Goal: Find specific page/section

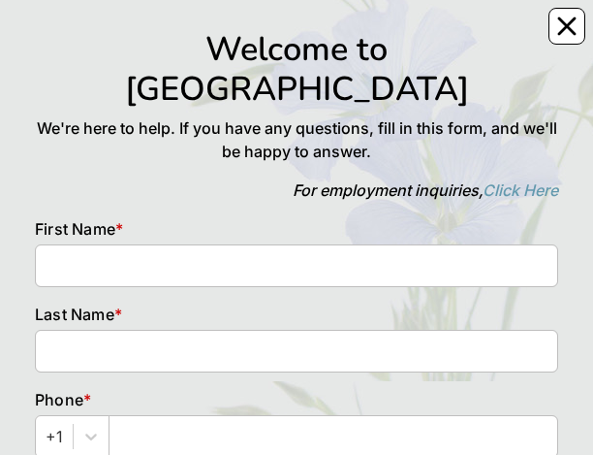
scroll to position [97, 0]
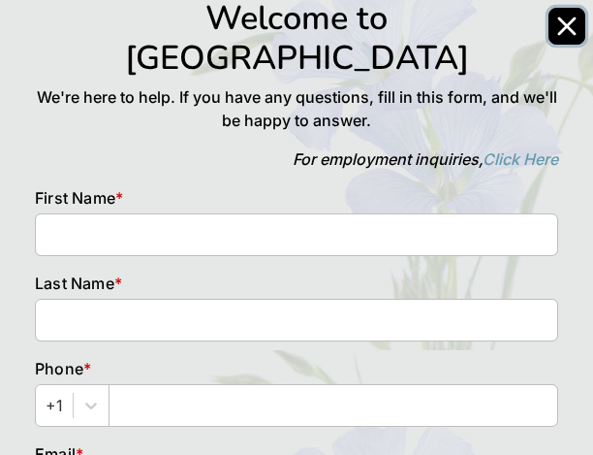
click at [569, 19] on icon "Close" at bounding box center [566, 25] width 19 height 19
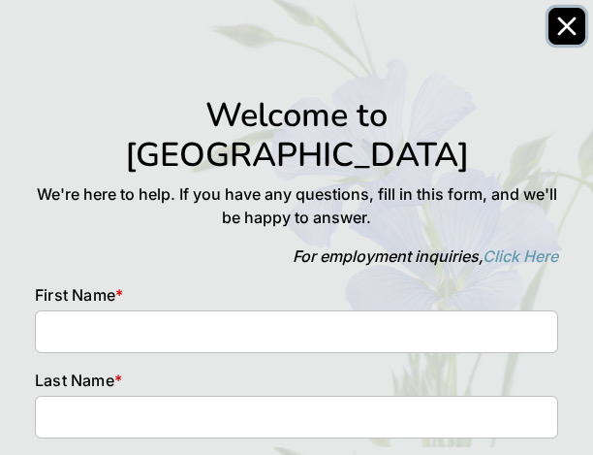
click at [570, 34] on icon "Close" at bounding box center [566, 25] width 19 height 19
click at [568, 17] on icon "Close" at bounding box center [566, 25] width 19 height 19
